Goal: Information Seeking & Learning: Learn about a topic

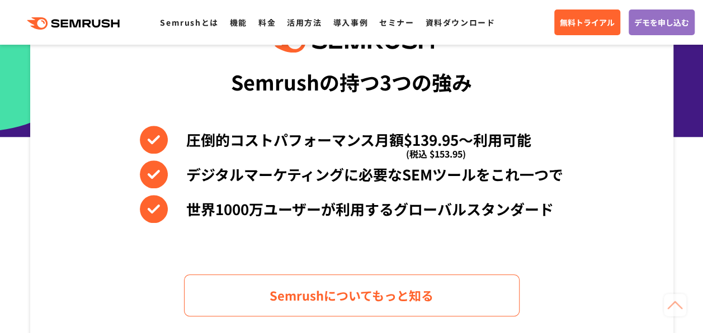
scroll to position [559, 0]
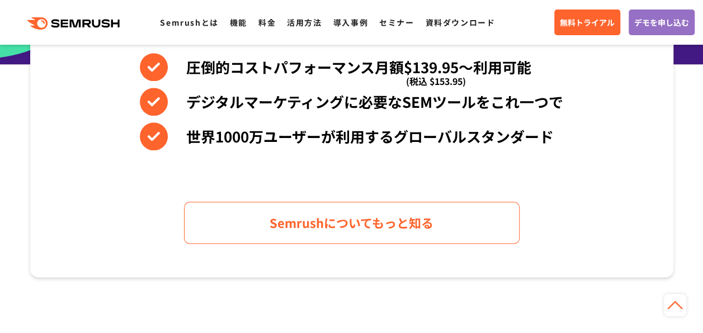
click at [346, 131] on li "世界1000万ユーザーが利用するグローバルスタンダード" at bounding box center [351, 136] width 423 height 28
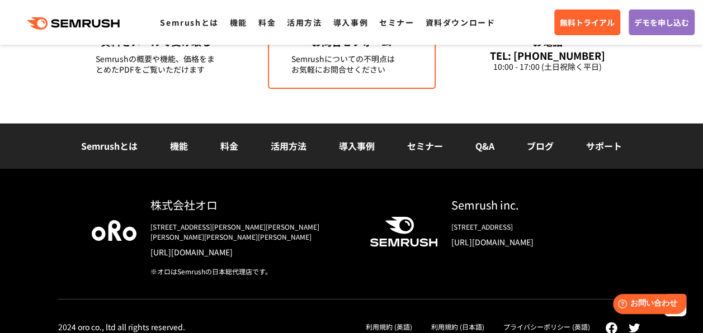
scroll to position [4061, 0]
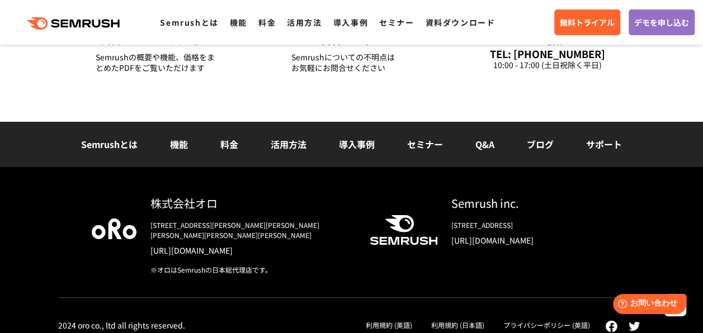
click at [494, 141] on link "Q&A" at bounding box center [484, 144] width 19 height 13
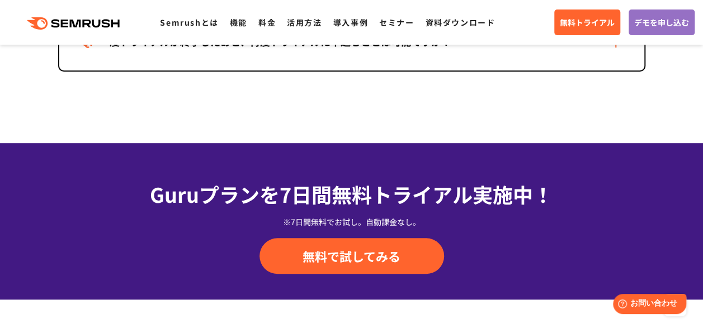
scroll to position [2180, 0]
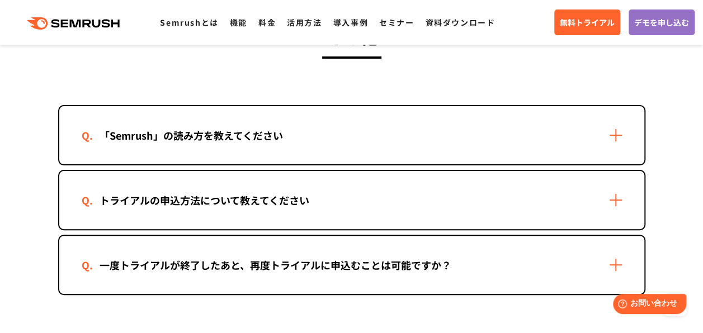
click at [335, 268] on div "一度トライアルが終了したあと、再度トライアルに申込むことは可能ですか？" at bounding box center [275, 265] width 387 height 16
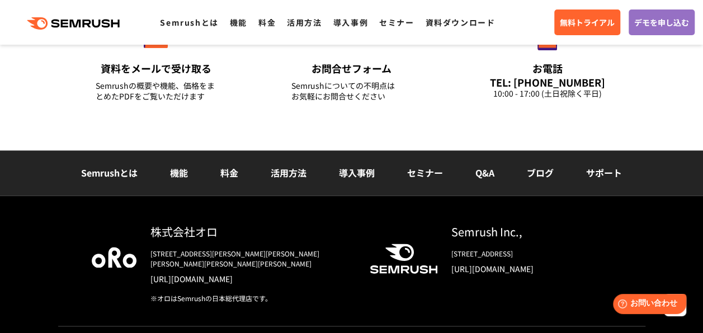
scroll to position [2869, 0]
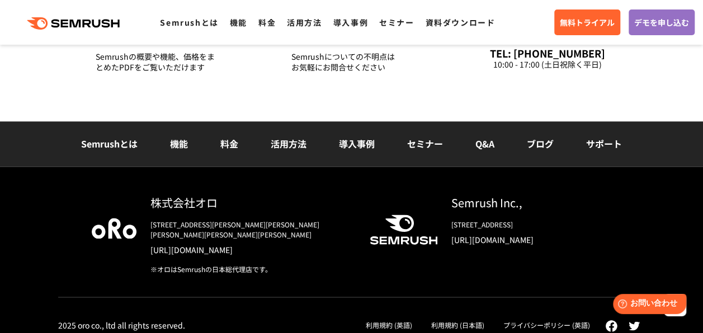
click at [485, 149] on link "Q&A" at bounding box center [484, 143] width 19 height 13
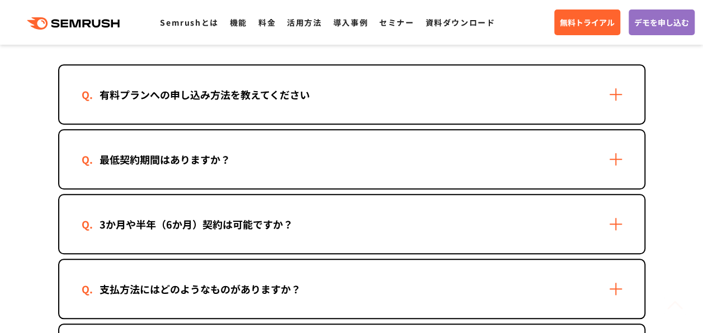
scroll to position [447, 0]
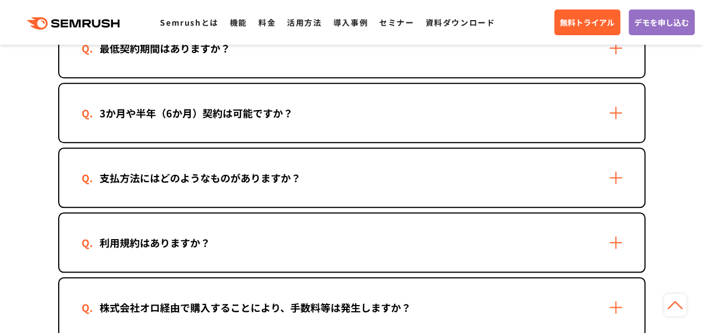
click at [291, 112] on div "3か月や半年（6か月）契約は可能ですか？" at bounding box center [196, 113] width 229 height 16
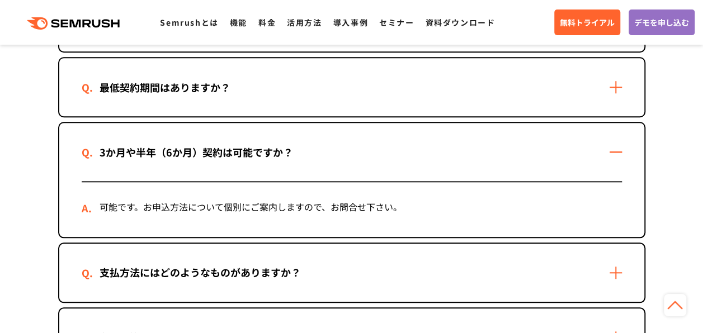
scroll to position [391, 0]
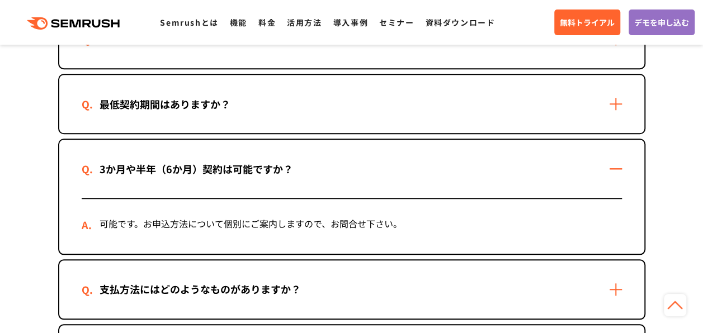
click at [321, 121] on div "最低契約期間はありますか？" at bounding box center [351, 104] width 585 height 58
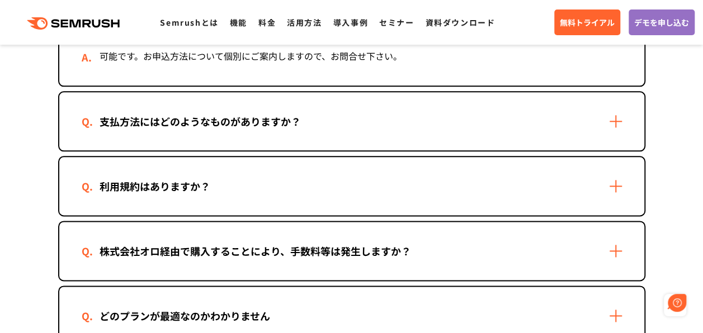
scroll to position [0, 0]
click at [323, 236] on div "株式会社オロ経由で購入することにより、手数料等は発生しますか？" at bounding box center [351, 251] width 585 height 58
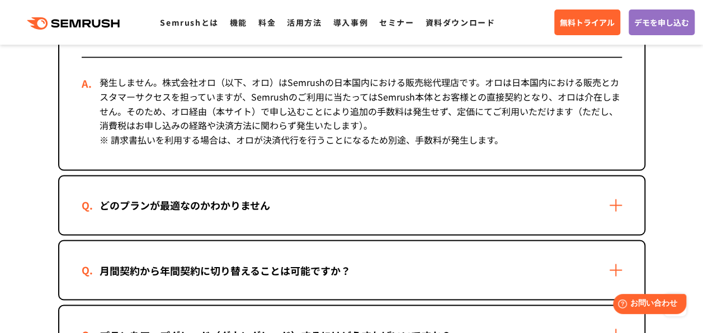
scroll to position [895, 0]
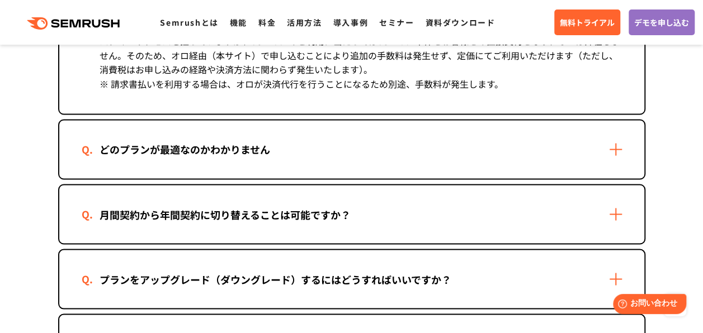
click at [292, 160] on div "どのプランが最適なのかわかりません" at bounding box center [351, 149] width 585 height 58
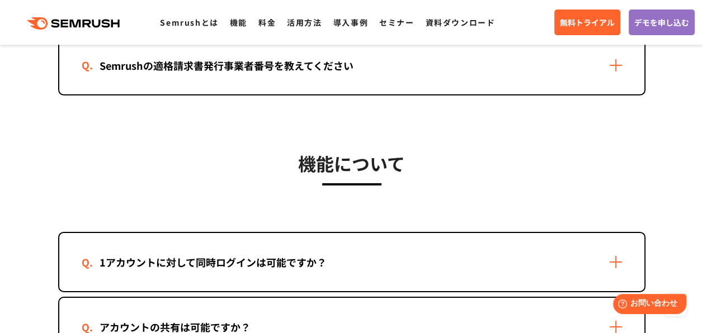
scroll to position [1621, 0]
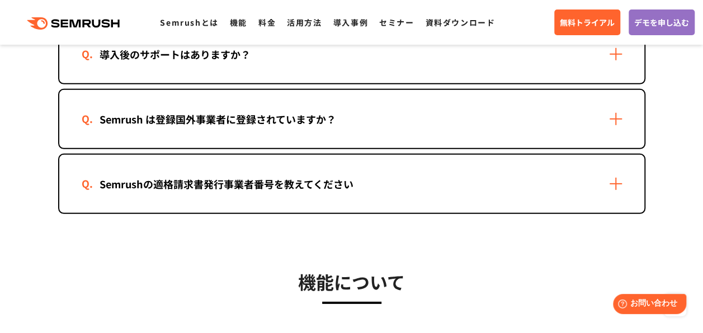
click at [265, 128] on div "Semrush は登録国外事業者に登録されていますか？" at bounding box center [351, 119] width 585 height 58
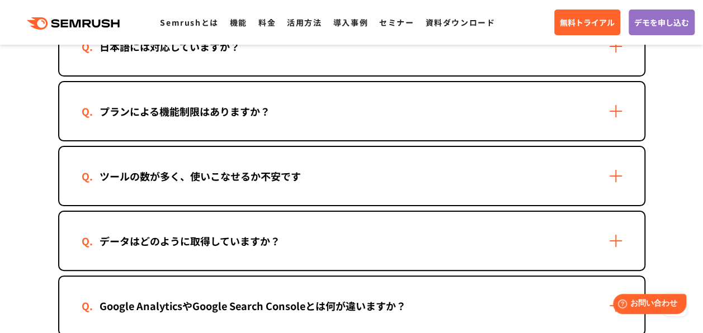
scroll to position [2125, 0]
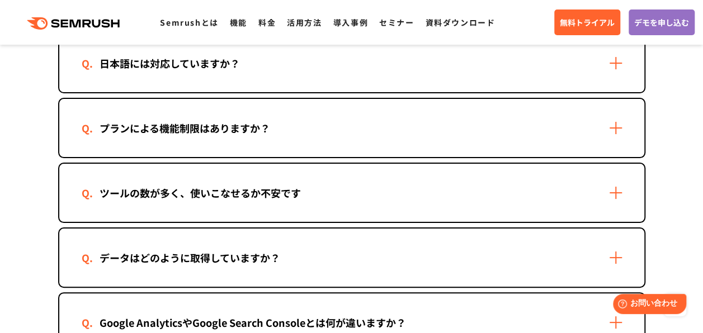
click at [309, 140] on div "プランによる機能制限はありますか？" at bounding box center [351, 128] width 585 height 58
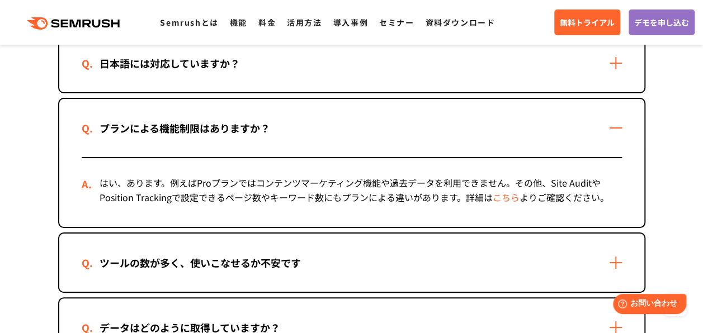
click at [363, 186] on div "はい、あります。例えばProプランではコンテンツマーケティング機能や過去データを利用できません。その他、Site AuditやPosition Trackin…" at bounding box center [352, 192] width 540 height 69
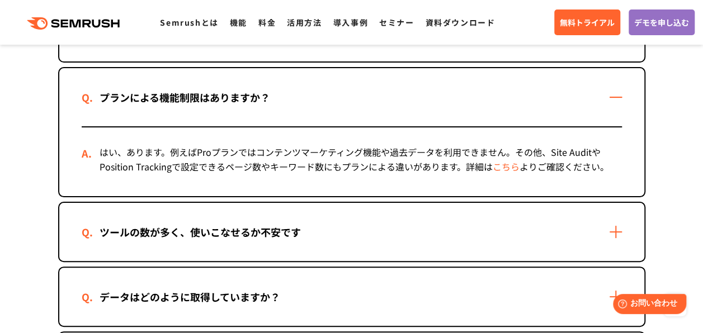
scroll to position [2236, 0]
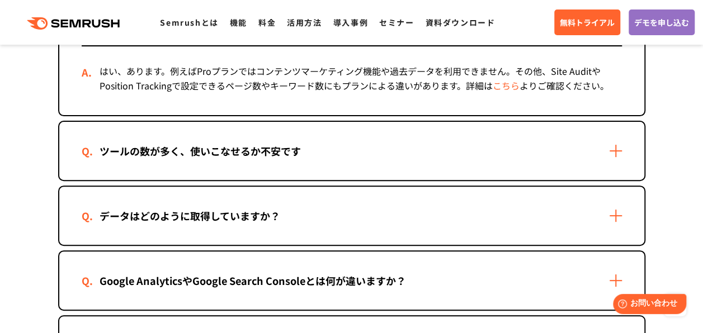
click at [199, 144] on div "ツールの数が多く、使いこなせるか不安です" at bounding box center [200, 151] width 237 height 16
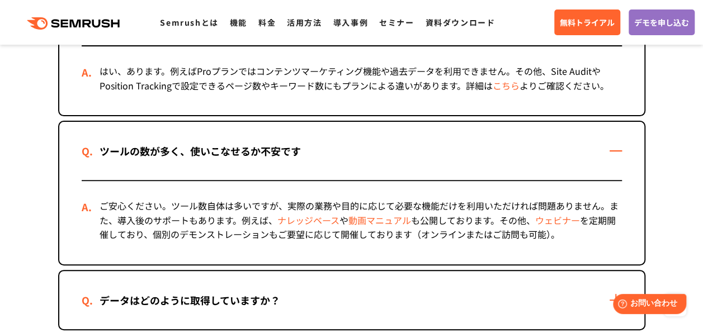
click at [567, 223] on link "ウェビナー" at bounding box center [557, 220] width 45 height 13
